Goal: Find specific page/section: Find specific page/section

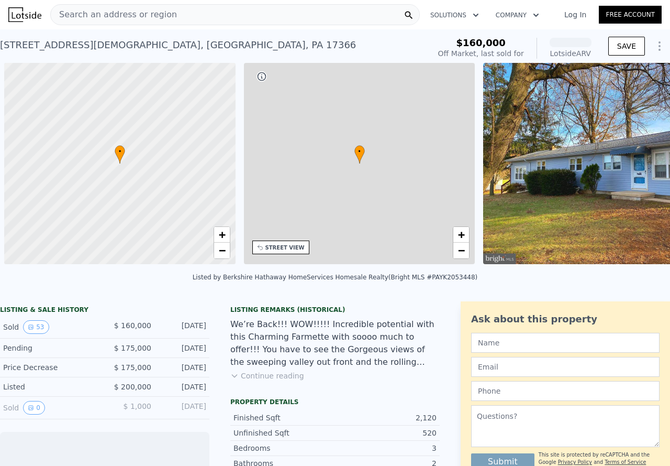
scroll to position [0, 4]
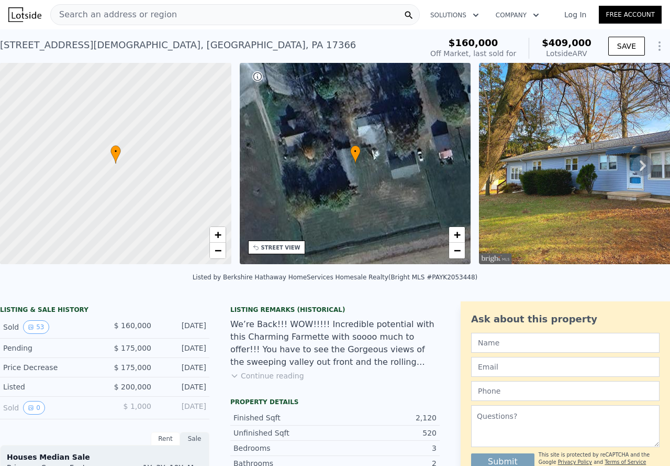
click at [184, 18] on div "Search an address or region" at bounding box center [235, 14] width 370 height 21
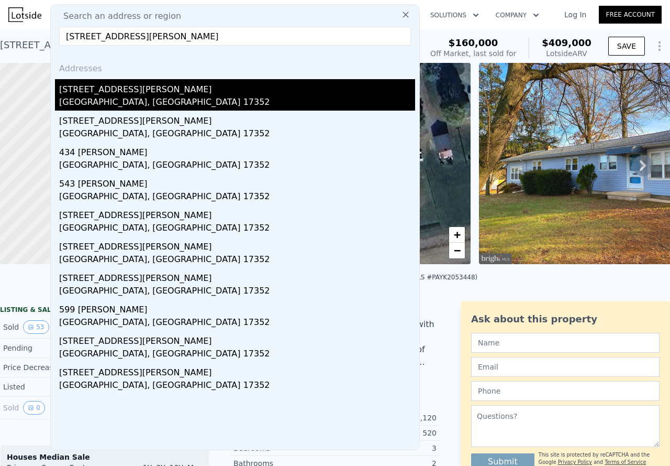
type input "[STREET_ADDRESS][PERSON_NAME]"
click at [120, 81] on div "[STREET_ADDRESS][PERSON_NAME]" at bounding box center [237, 87] width 356 height 17
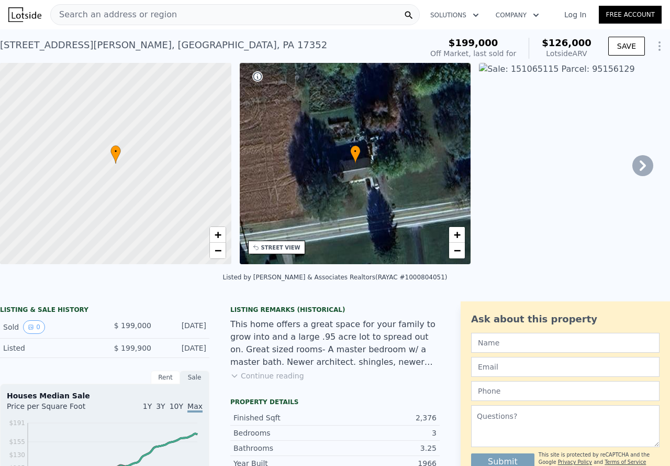
click at [635, 164] on icon at bounding box center [643, 165] width 21 height 21
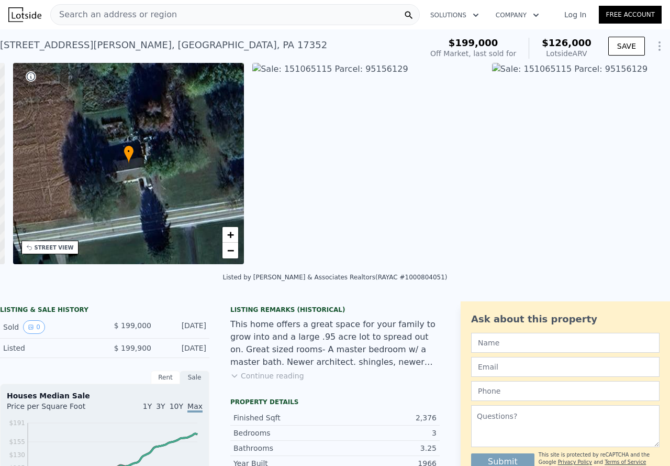
scroll to position [0, 244]
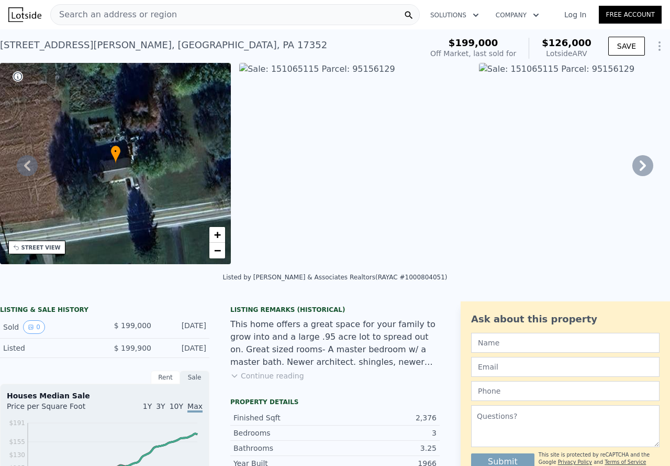
click at [30, 180] on div "• + −" at bounding box center [115, 163] width 231 height 201
click at [31, 174] on icon at bounding box center [27, 165] width 21 height 21
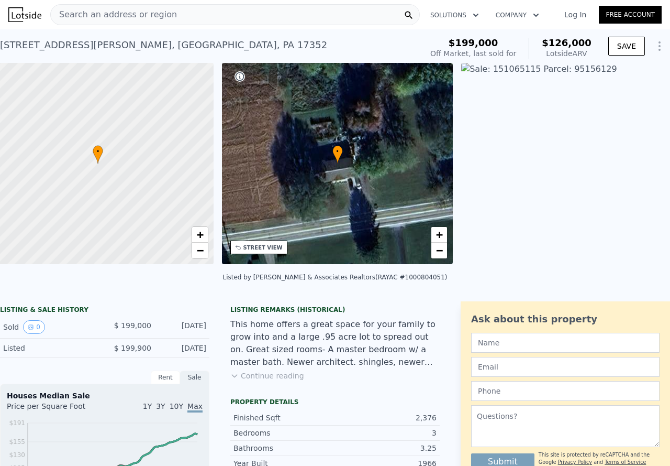
scroll to position [0, 4]
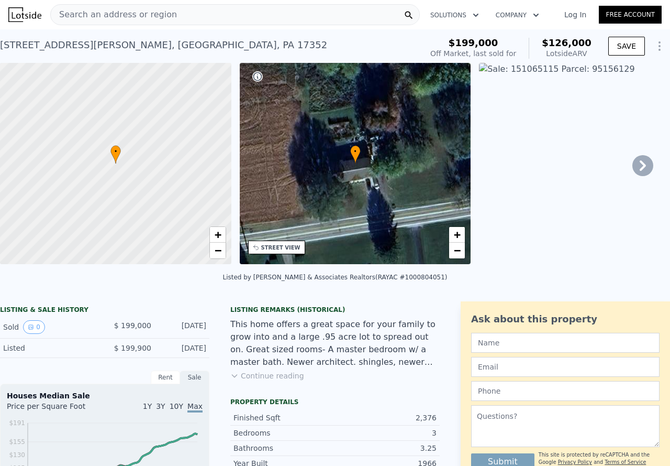
click at [518, 69] on img at bounding box center [594, 163] width 231 height 201
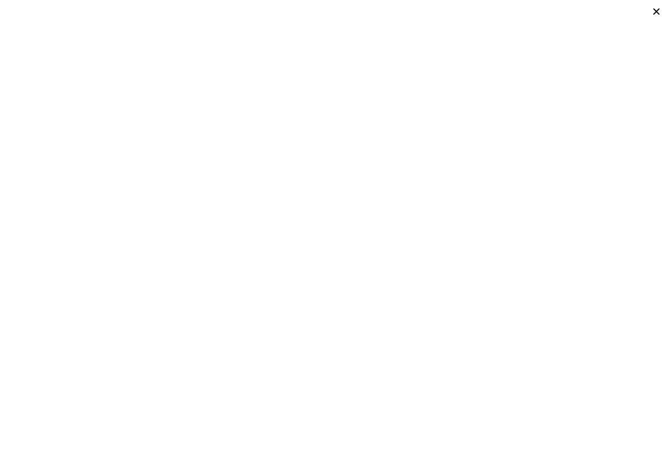
click at [655, 15] on icon at bounding box center [656, 11] width 15 height 15
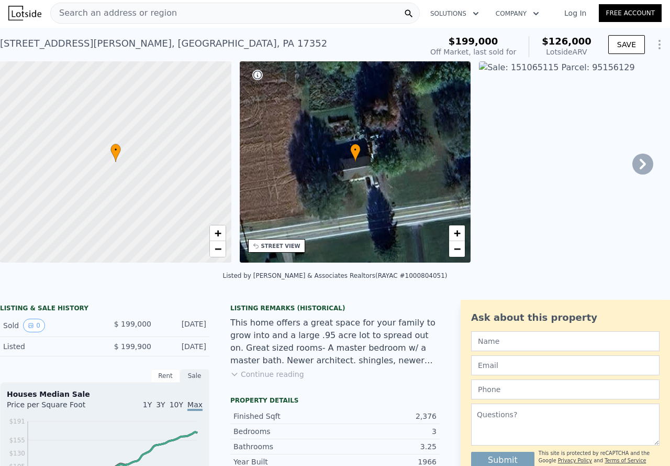
scroll to position [0, 0]
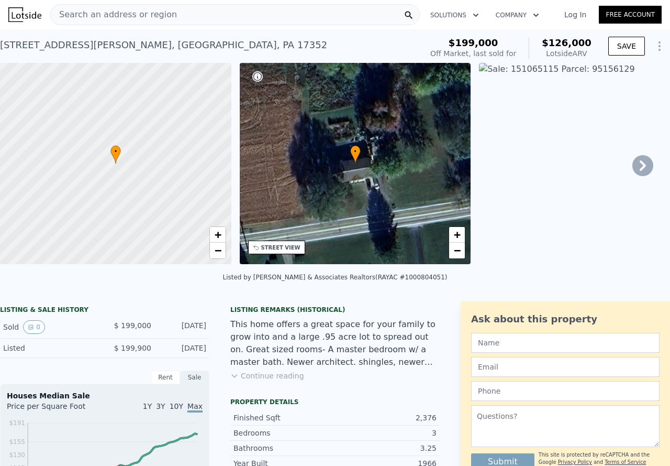
click at [263, 381] on button "Continue reading" at bounding box center [267, 375] width 74 height 10
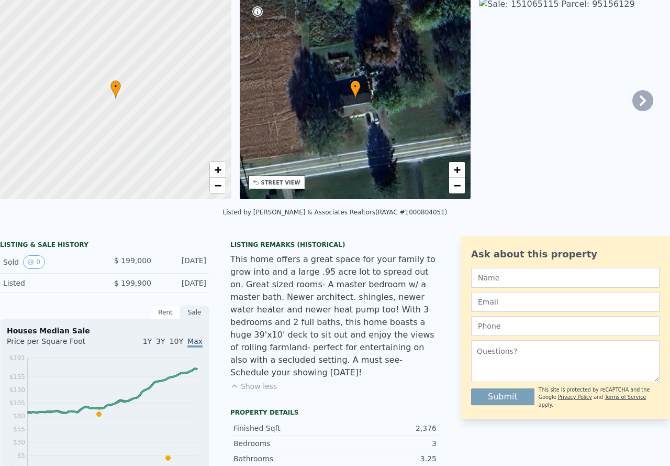
scroll to position [101, 0]
